Goal: Navigation & Orientation: Find specific page/section

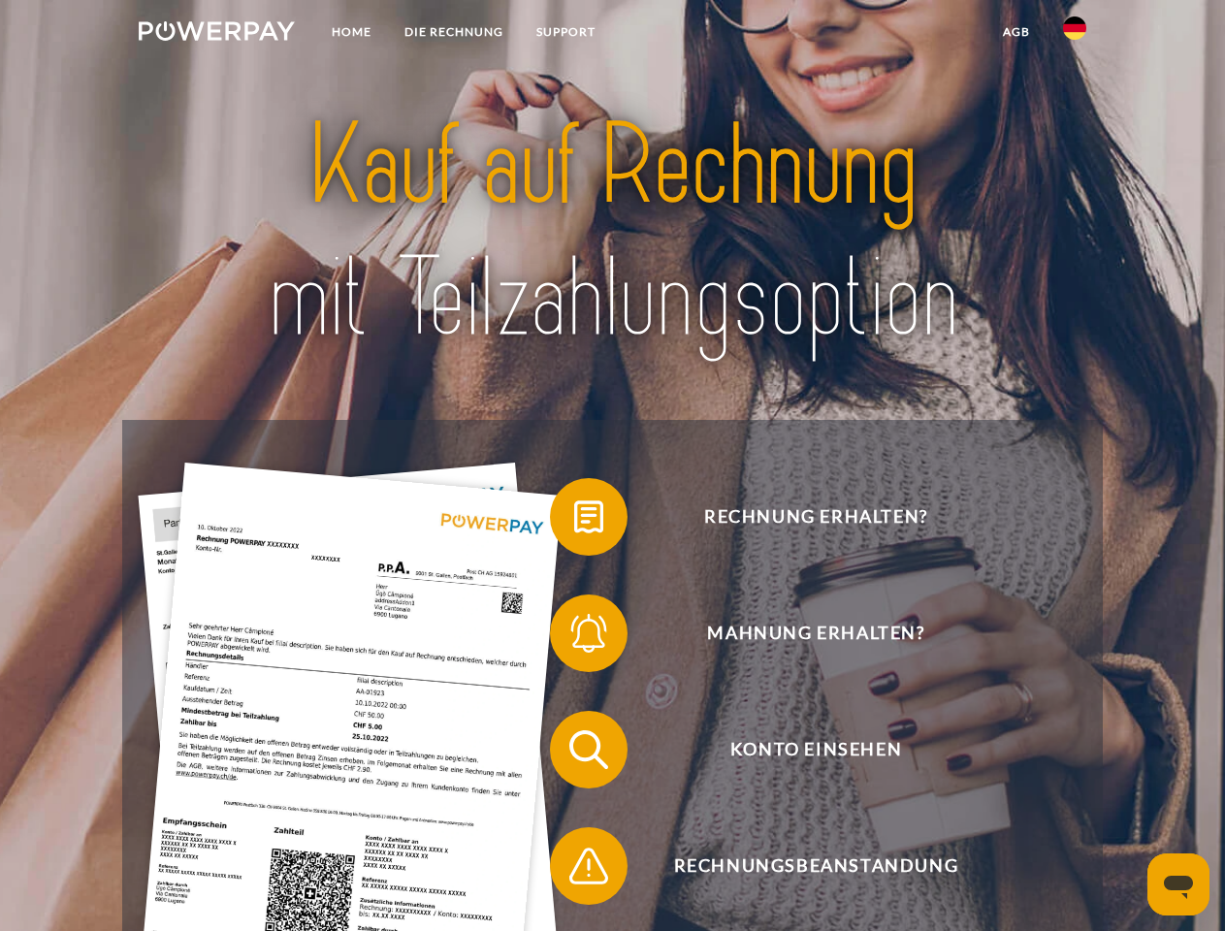
click at [216, 34] on img at bounding box center [217, 30] width 156 height 19
click at [1075, 34] on img at bounding box center [1074, 27] width 23 height 23
click at [1016, 32] on link "agb" at bounding box center [1017, 32] width 60 height 35
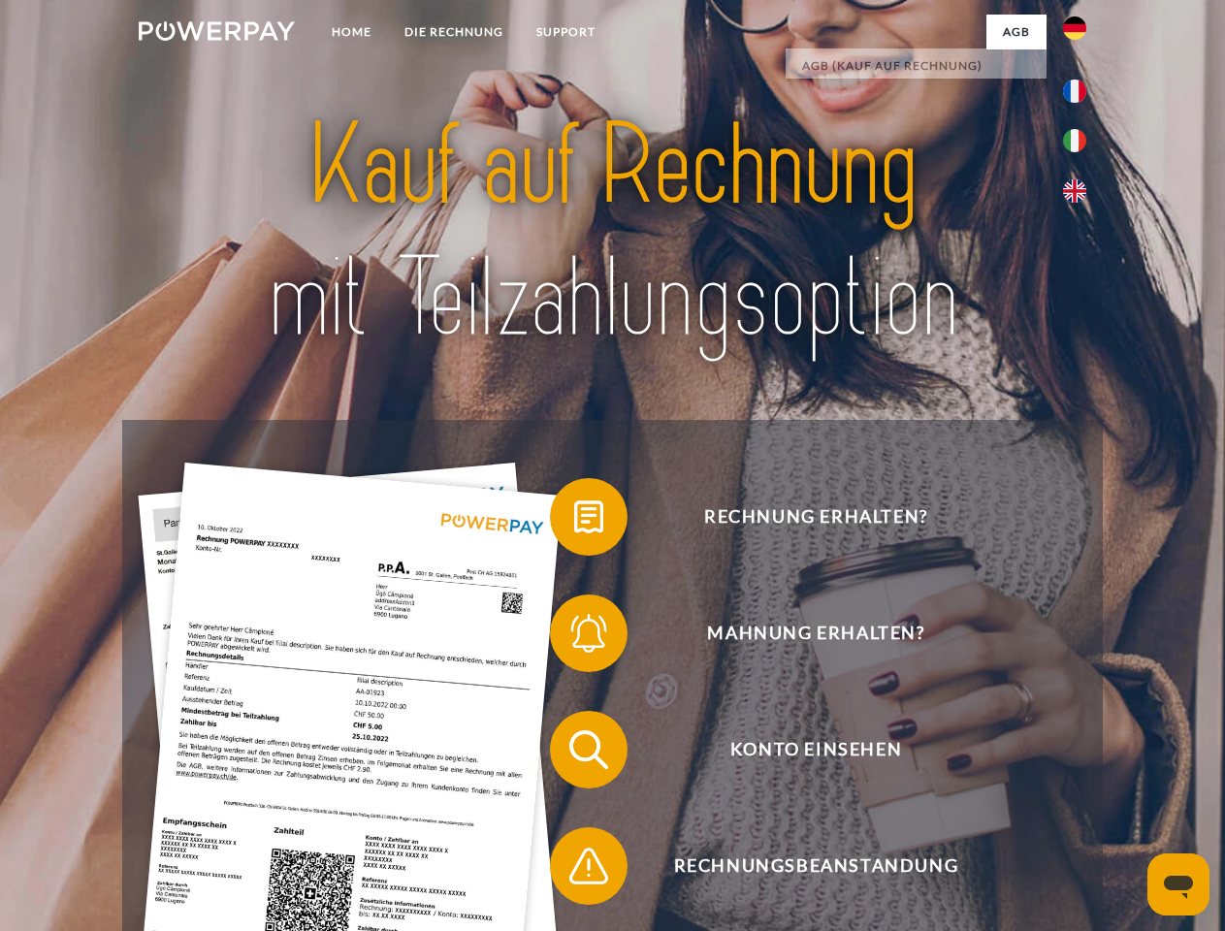
click at [574, 521] on span at bounding box center [559, 517] width 97 height 97
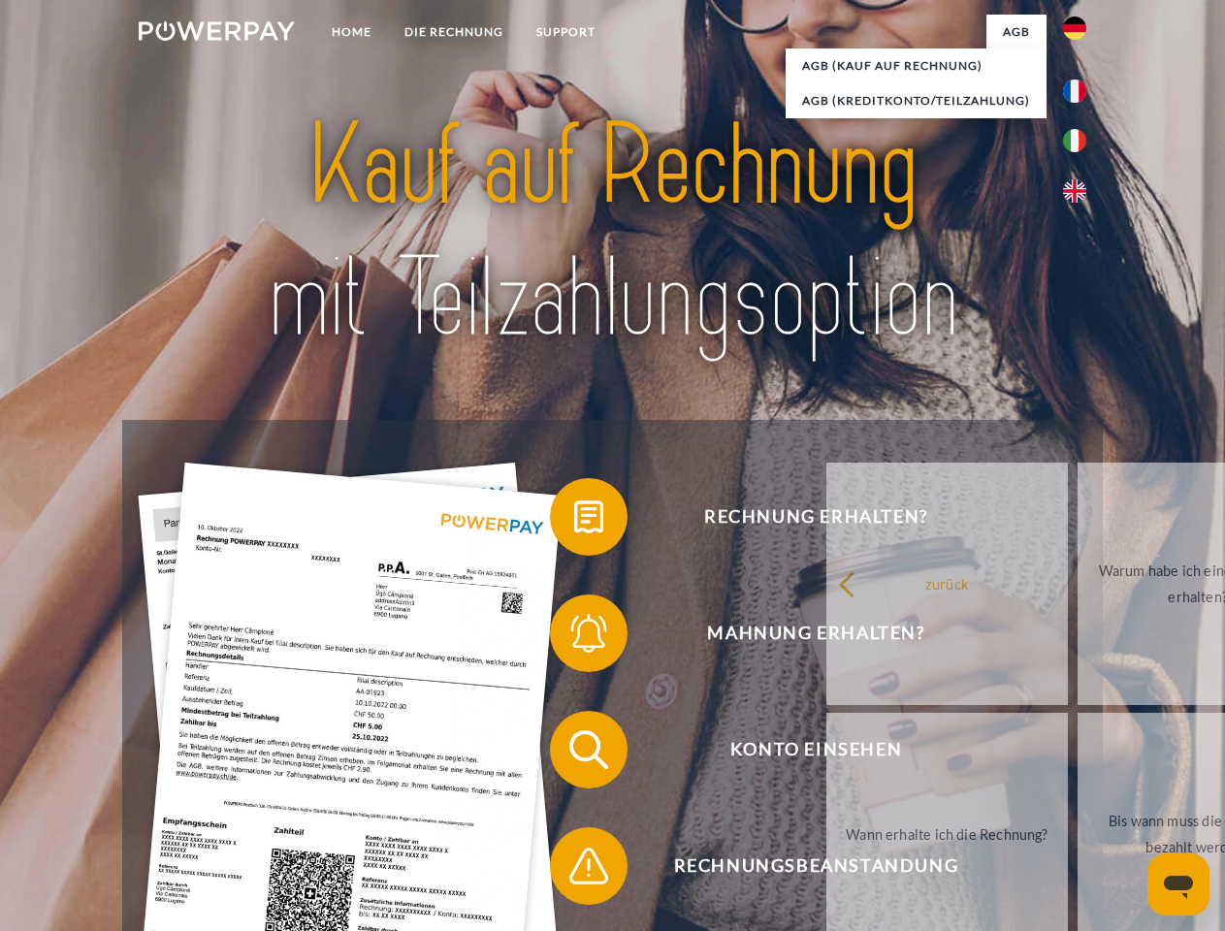
click at [827, 637] on link "zurück" at bounding box center [948, 584] width 242 height 243
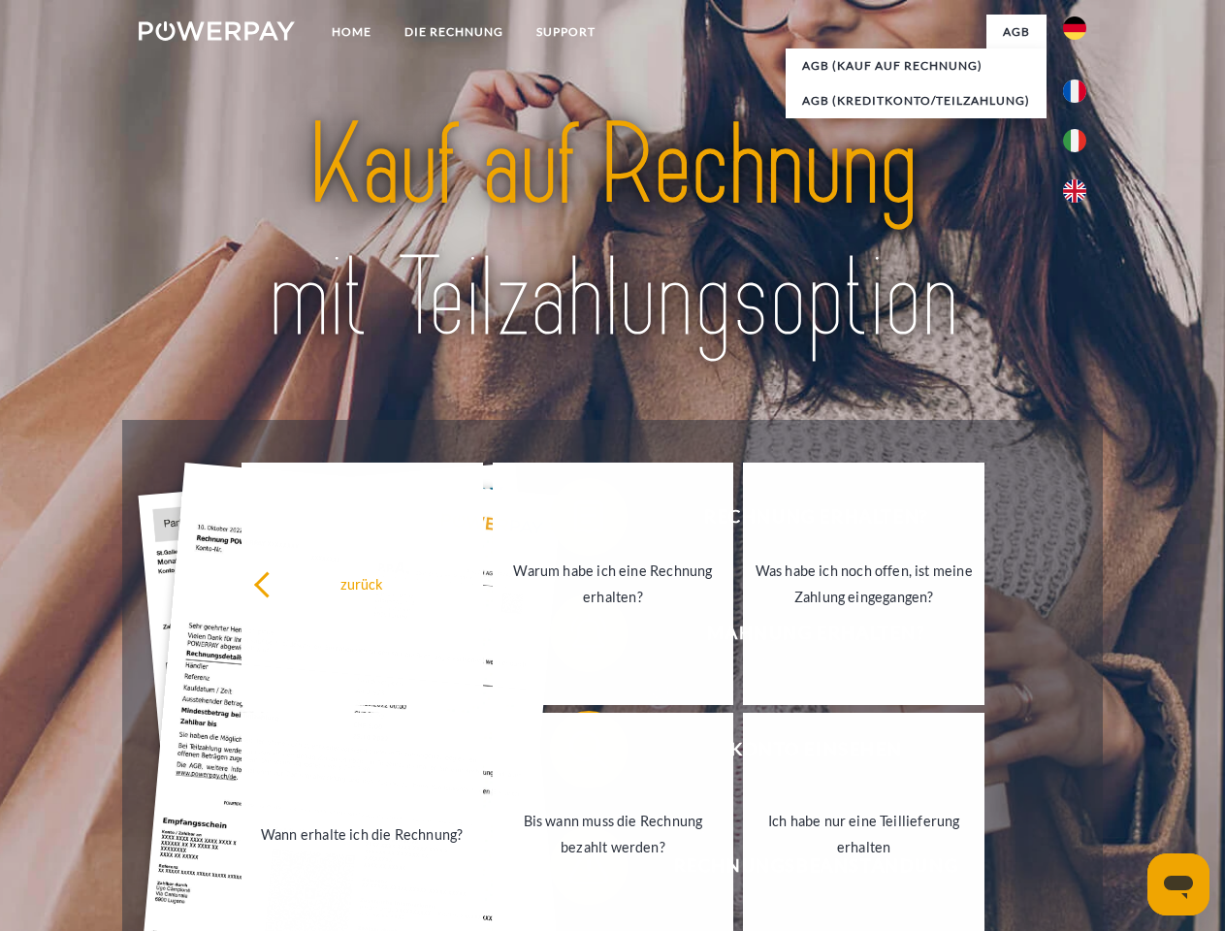
click at [574, 754] on span at bounding box center [559, 750] width 97 height 97
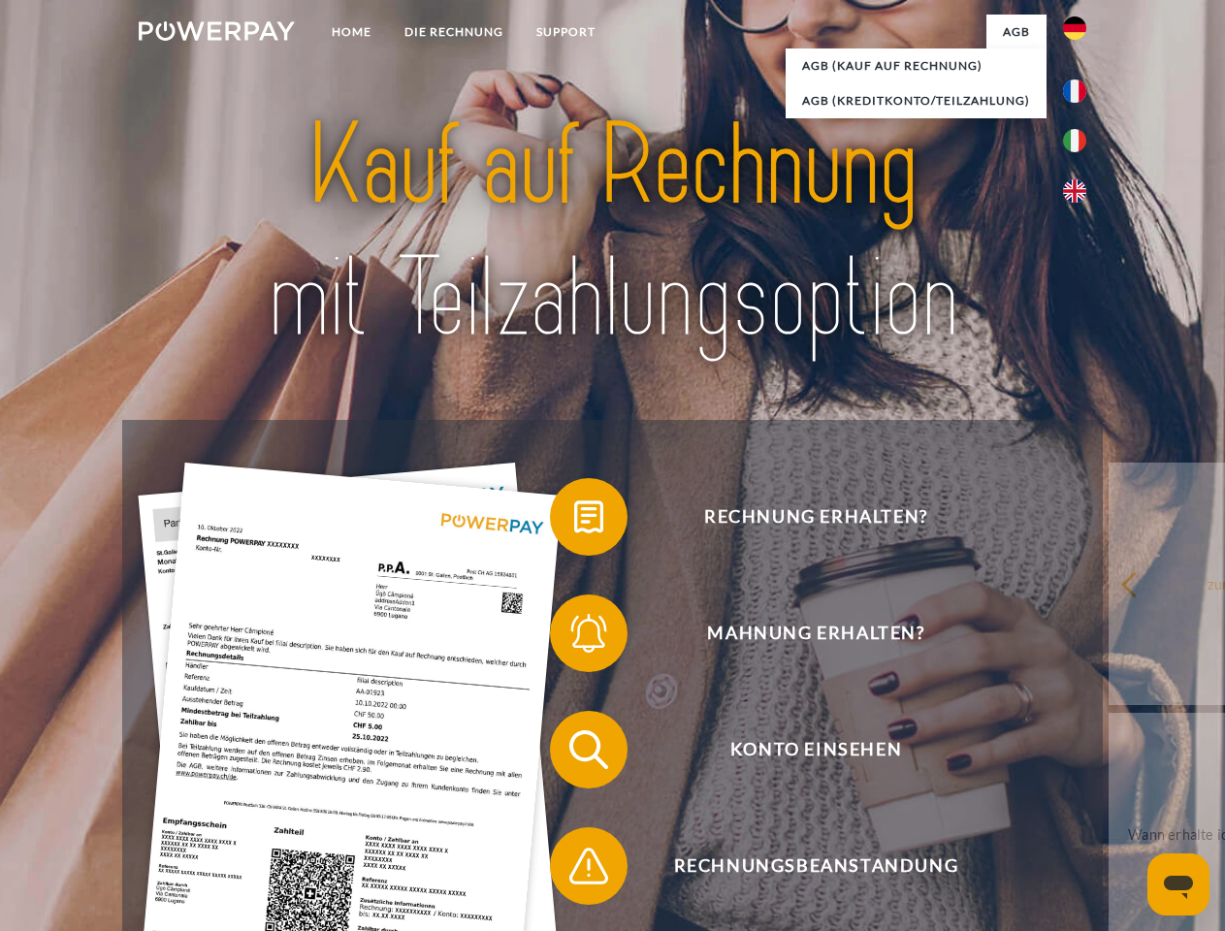
click at [574, 870] on span at bounding box center [559, 866] width 97 height 97
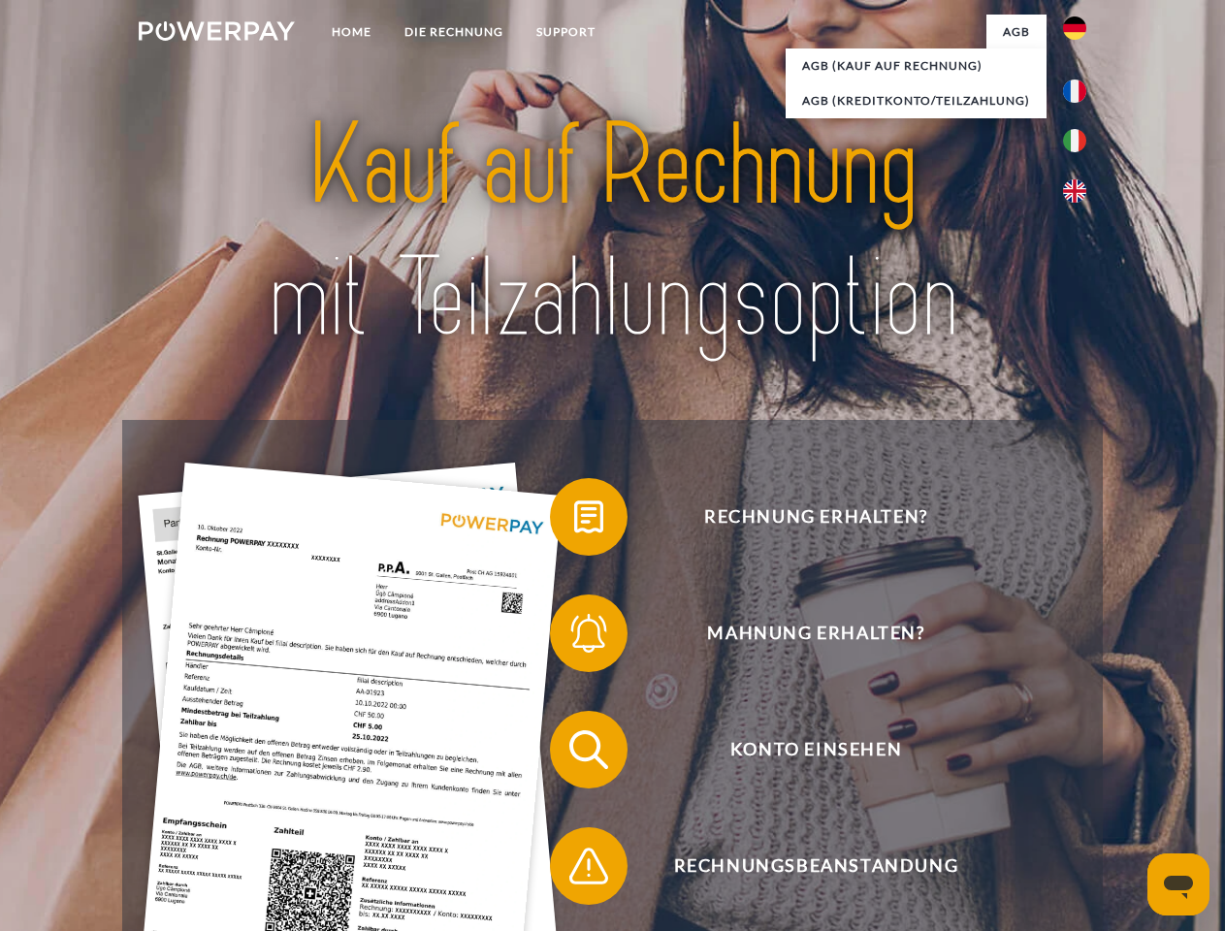
click at [1179, 885] on icon "Messaging-Fenster öffnen" at bounding box center [1178, 887] width 29 height 23
